Goal: Information Seeking & Learning: Learn about a topic

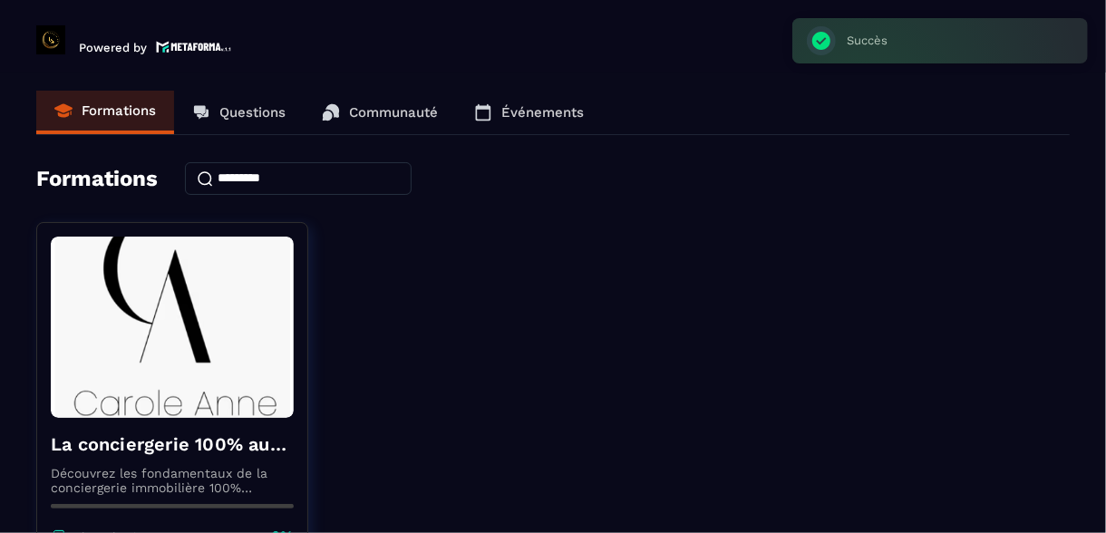
click at [411, 113] on p "Communauté" at bounding box center [393, 112] width 89 height 16
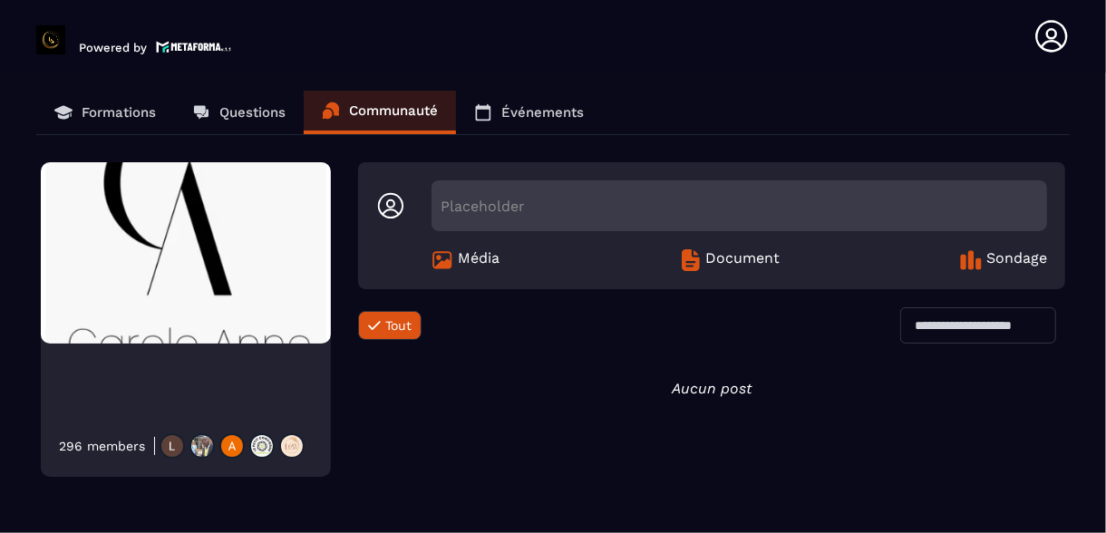
click at [291, 451] on img at bounding box center [291, 445] width 25 height 25
click at [534, 110] on p "Événements" at bounding box center [542, 112] width 82 height 16
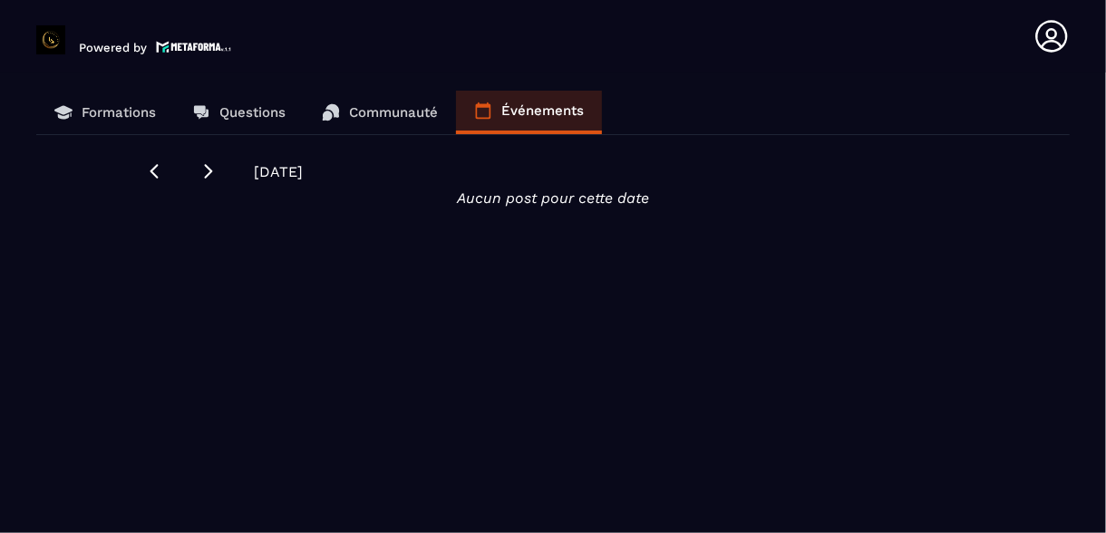
click at [394, 114] on p "Communauté" at bounding box center [393, 112] width 89 height 16
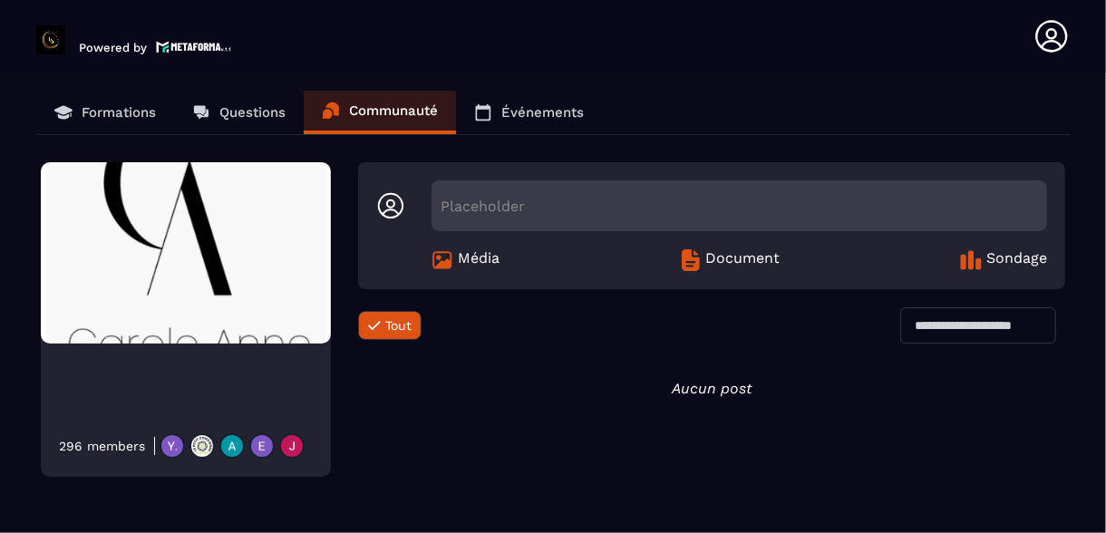
click at [263, 110] on p "Questions" at bounding box center [252, 112] width 66 height 16
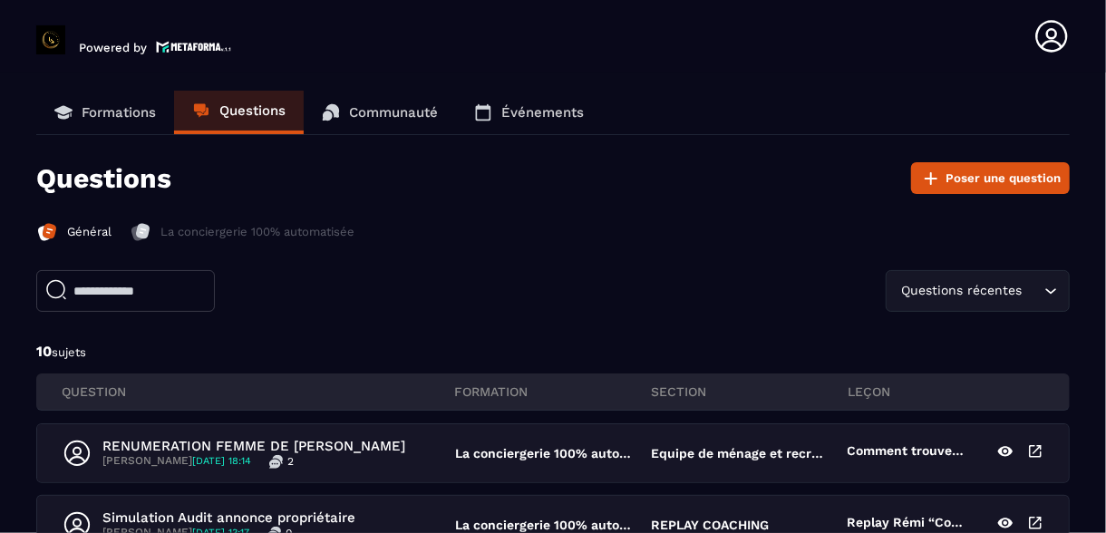
click at [117, 116] on p "Formations" at bounding box center [119, 112] width 74 height 16
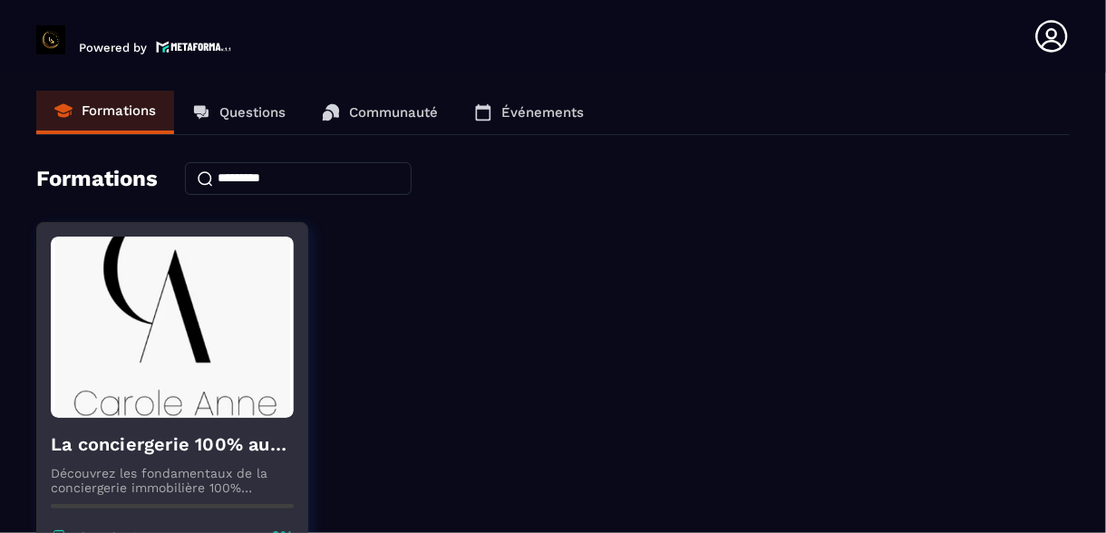
click at [238, 475] on p "Découvrez les fondamentaux de la conciergerie immobilière 100% automatisée. Cet…" at bounding box center [172, 480] width 243 height 29
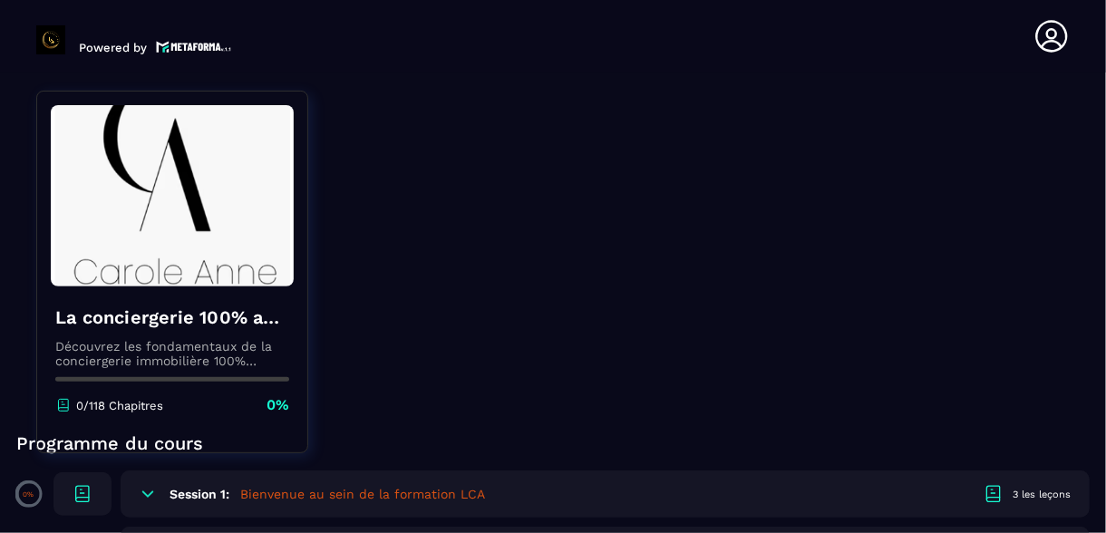
scroll to position [255, 0]
click at [137, 196] on img at bounding box center [172, 195] width 243 height 181
click at [173, 159] on img at bounding box center [172, 195] width 243 height 181
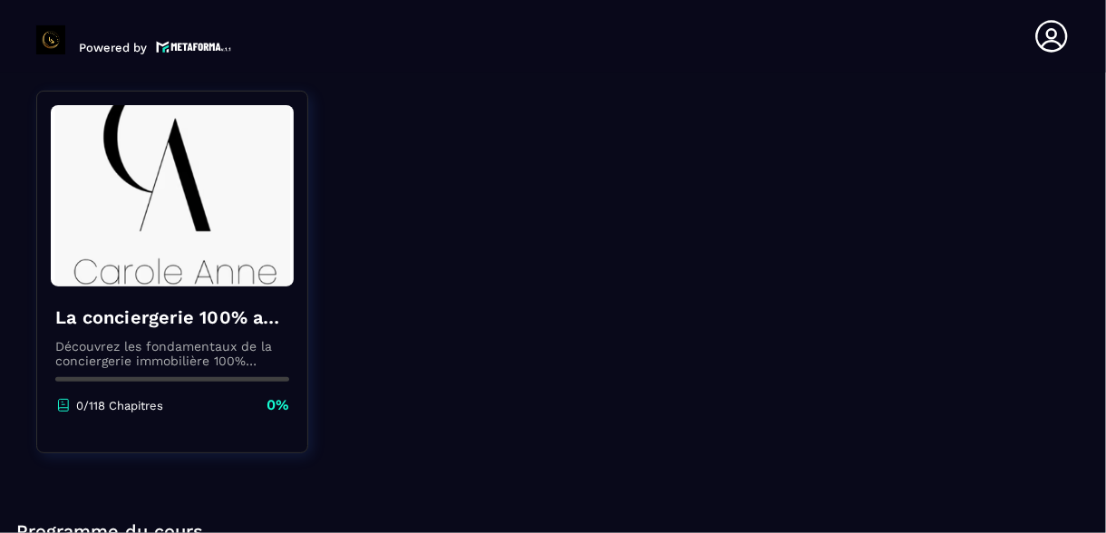
scroll to position [141, 0]
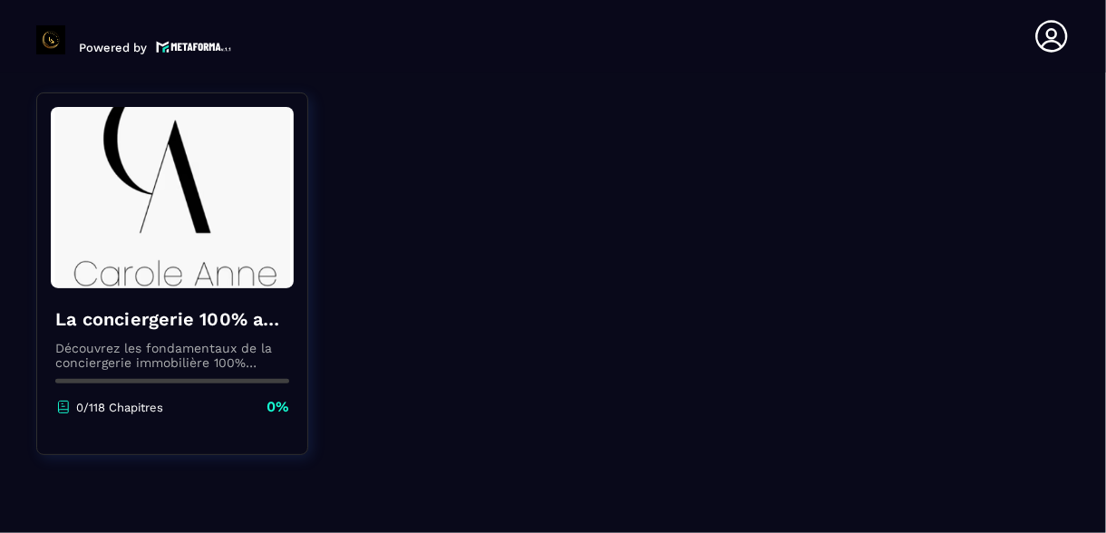
click at [284, 207] on img at bounding box center [172, 197] width 243 height 181
click at [275, 422] on div "La conciergerie 100% automatisée Découvrez les fondamentaux de la conciergerie …" at bounding box center [172, 361] width 270 height 147
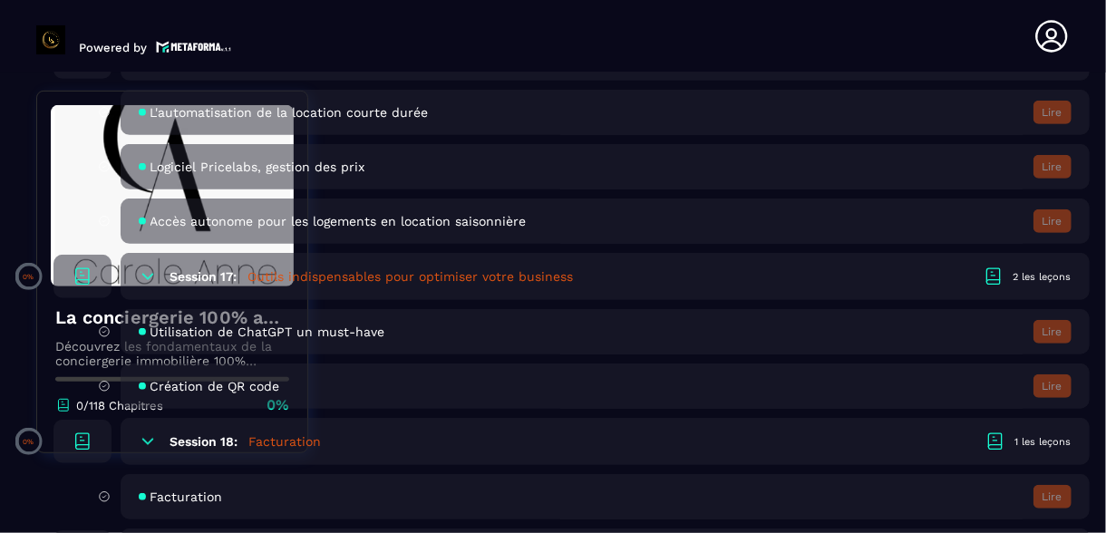
scroll to position [3972, 0]
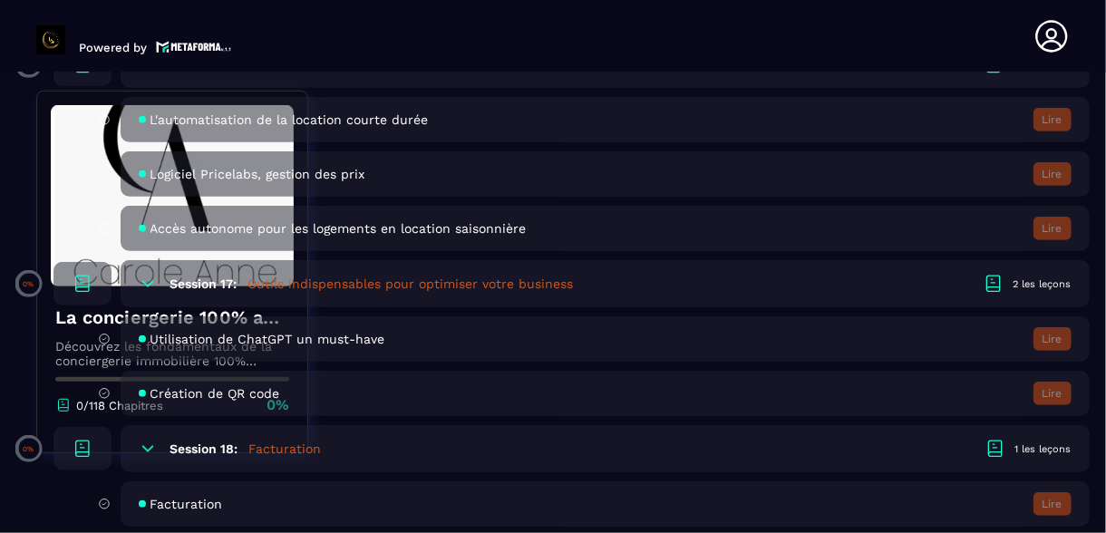
click at [143, 458] on icon at bounding box center [148, 449] width 18 height 18
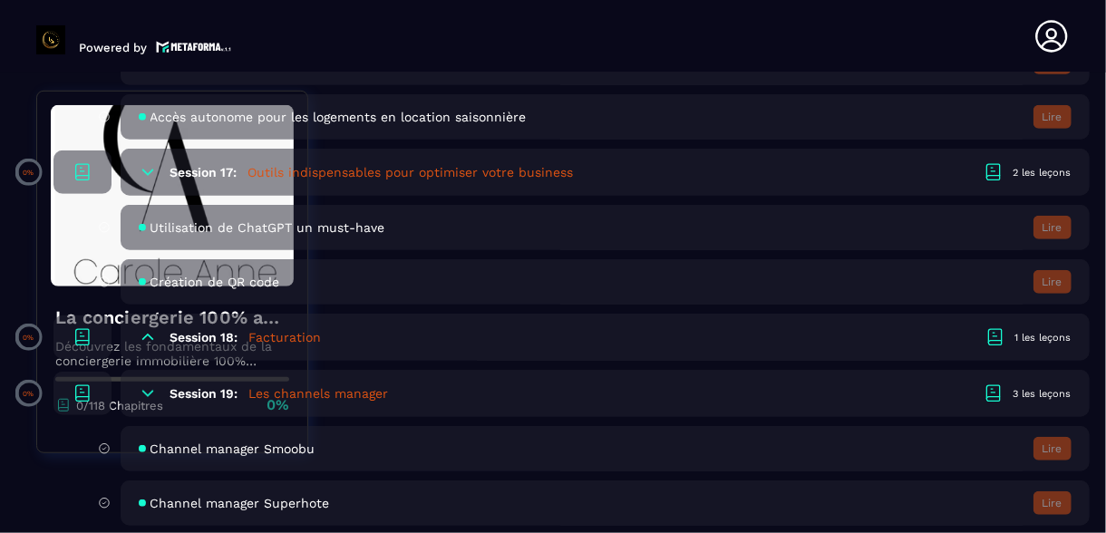
scroll to position [4085, 0]
click at [1041, 344] on div "1 les leçons" at bounding box center [1043, 337] width 56 height 14
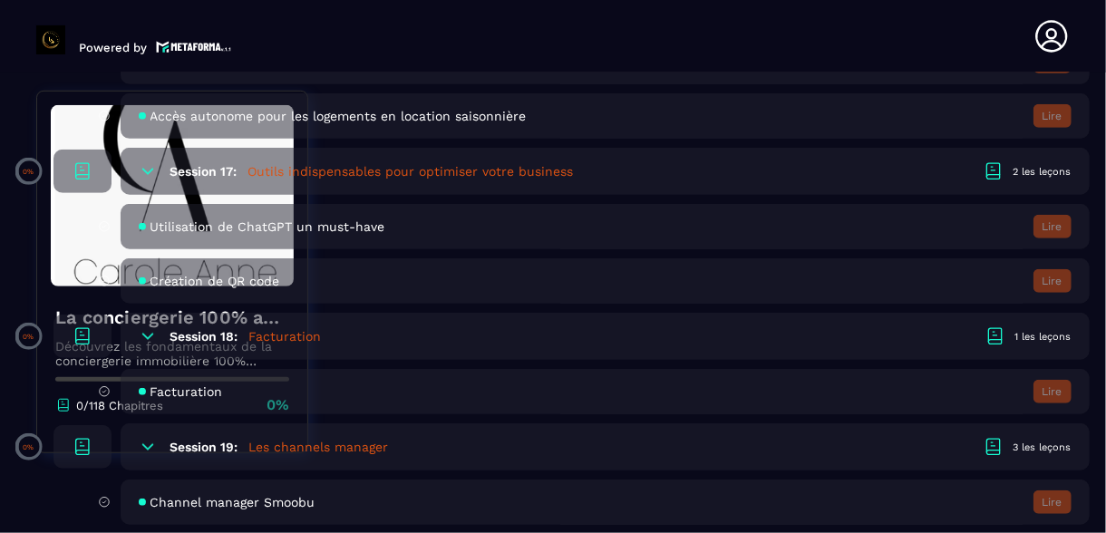
click at [307, 37] on header "Powered by [PERSON_NAME] [PERSON_NAME][EMAIL_ADDRESS][DOMAIN_NAME] Formations Q…" at bounding box center [553, 36] width 1106 height 73
click at [969, 80] on div "Logiciel Pricelabs, gestion des prix Lire" at bounding box center [605, 61] width 969 height 45
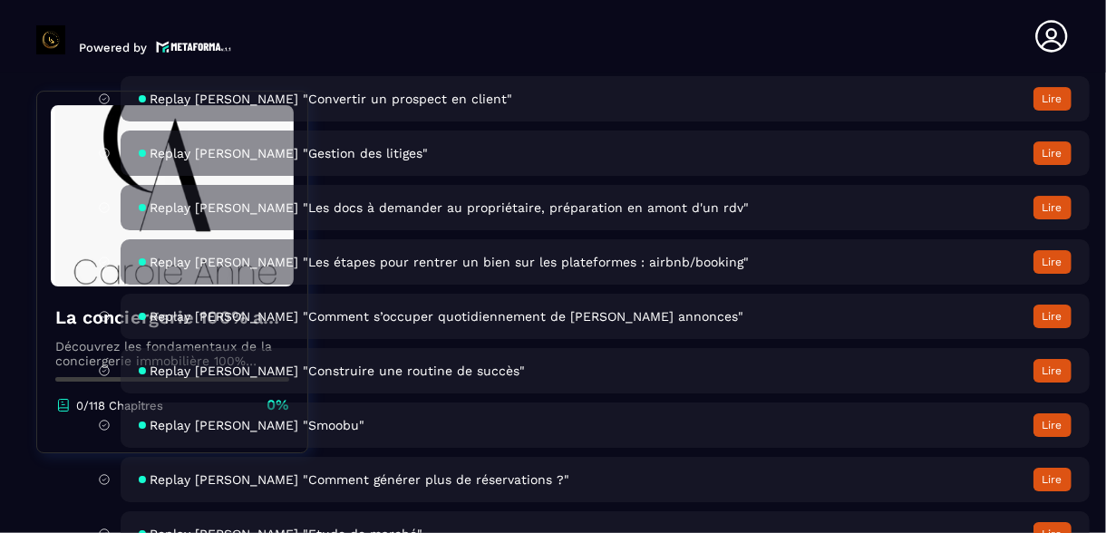
scroll to position [6621, 0]
click at [783, 340] on div "Replay [PERSON_NAME] "Comment s’occuper quotidiennement de [PERSON_NAME] annonc…" at bounding box center [605, 317] width 969 height 45
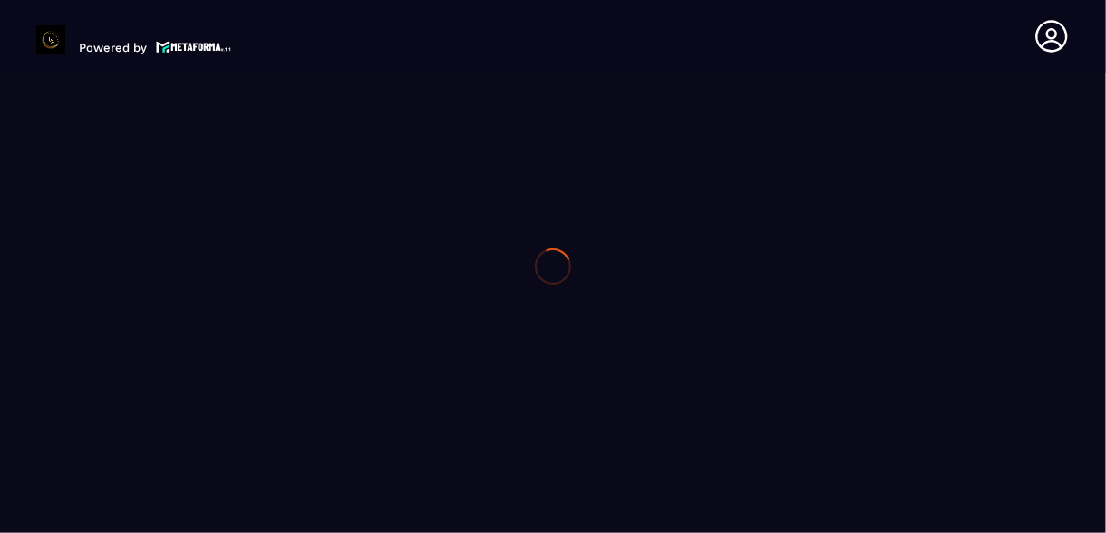
click at [772, 174] on div at bounding box center [553, 266] width 1106 height 533
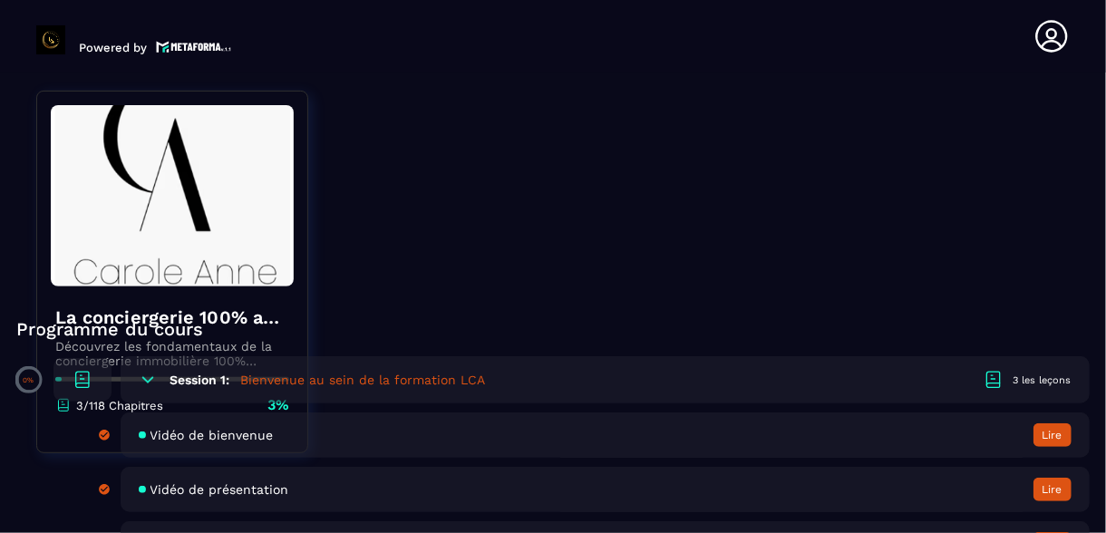
scroll to position [354, 0]
